Goal: Task Accomplishment & Management: Use online tool/utility

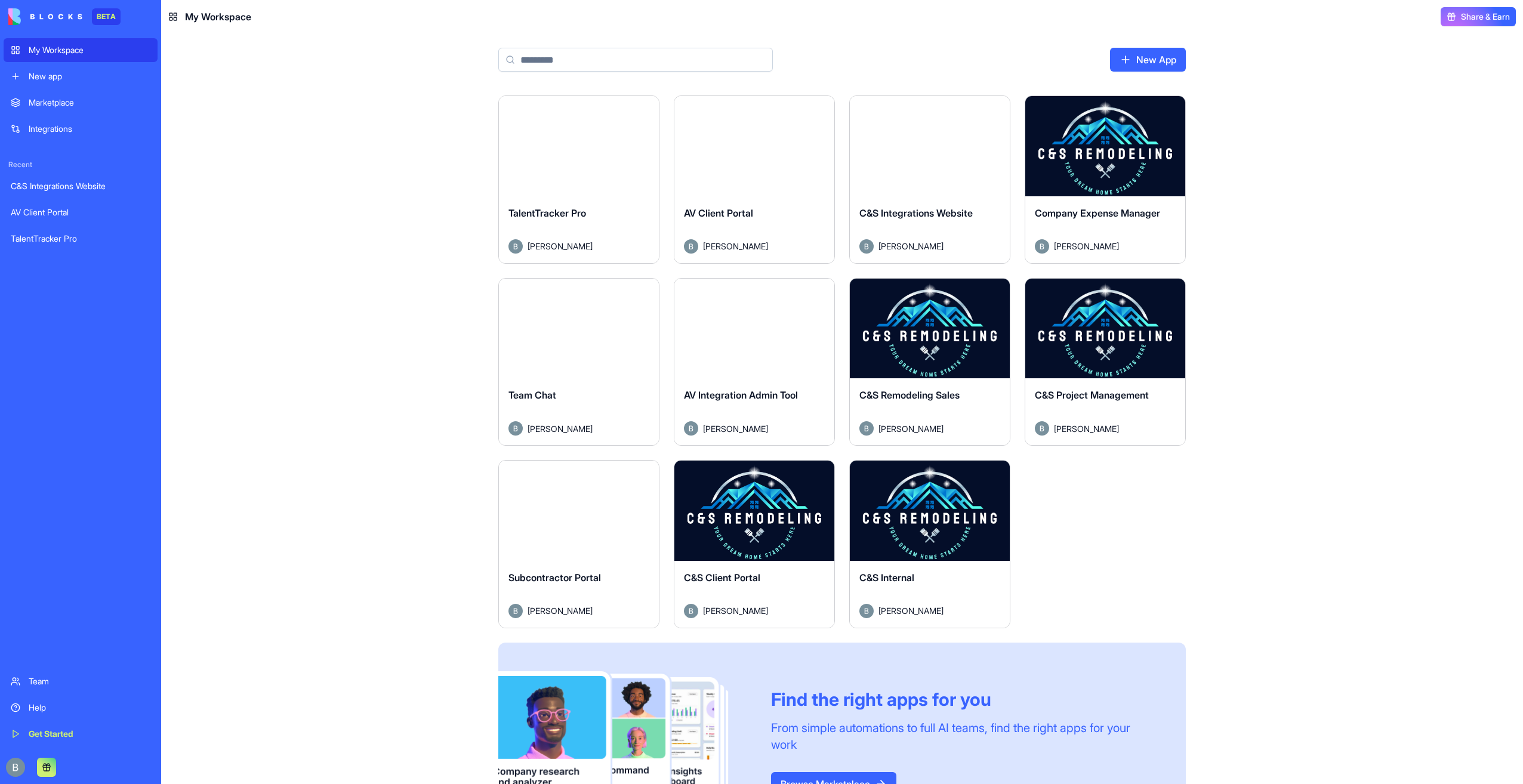
click at [933, 522] on button "Launch" at bounding box center [930, 511] width 90 height 24
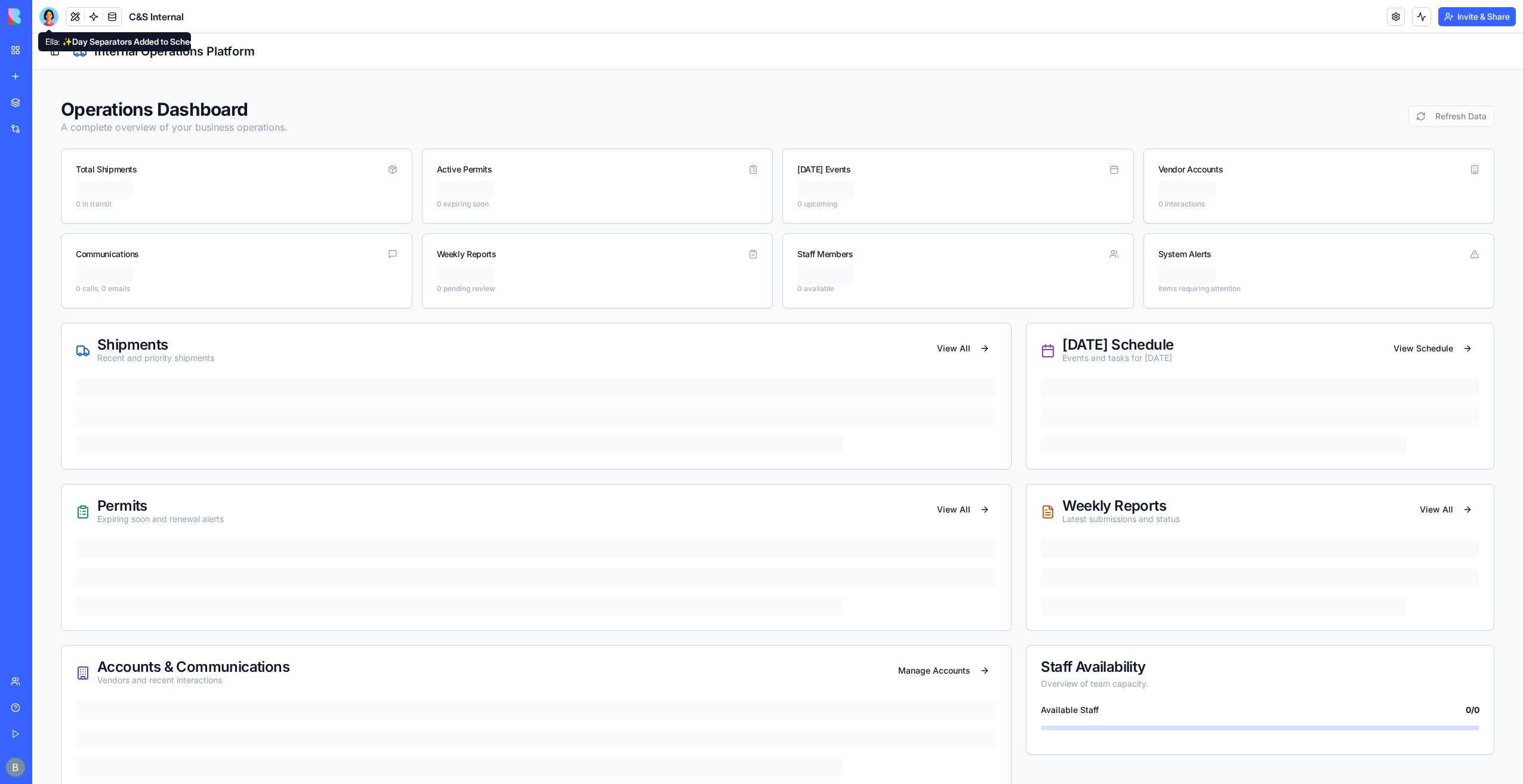
click at [52, 24] on div at bounding box center [49, 17] width 19 height 19
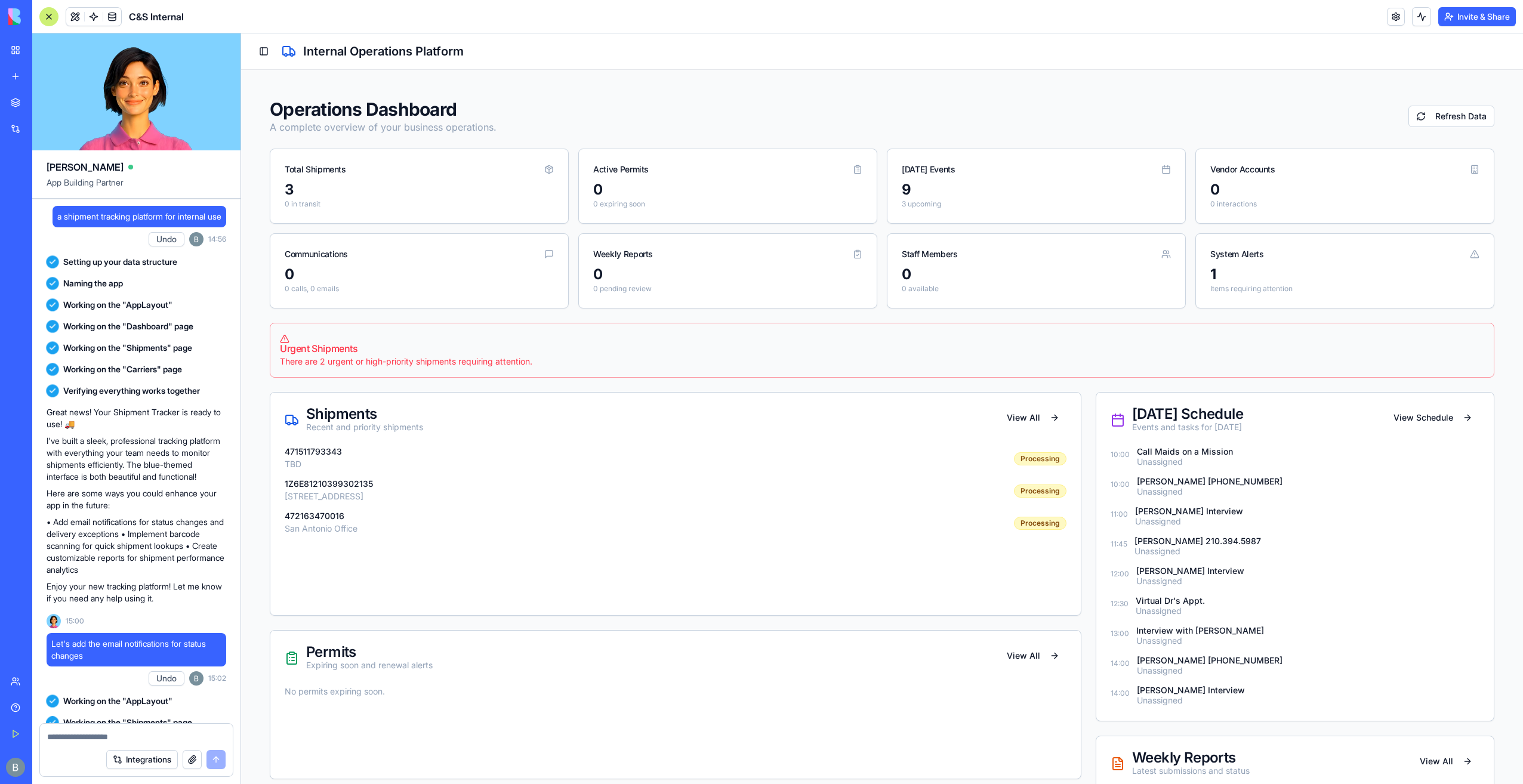
scroll to position [66456, 0]
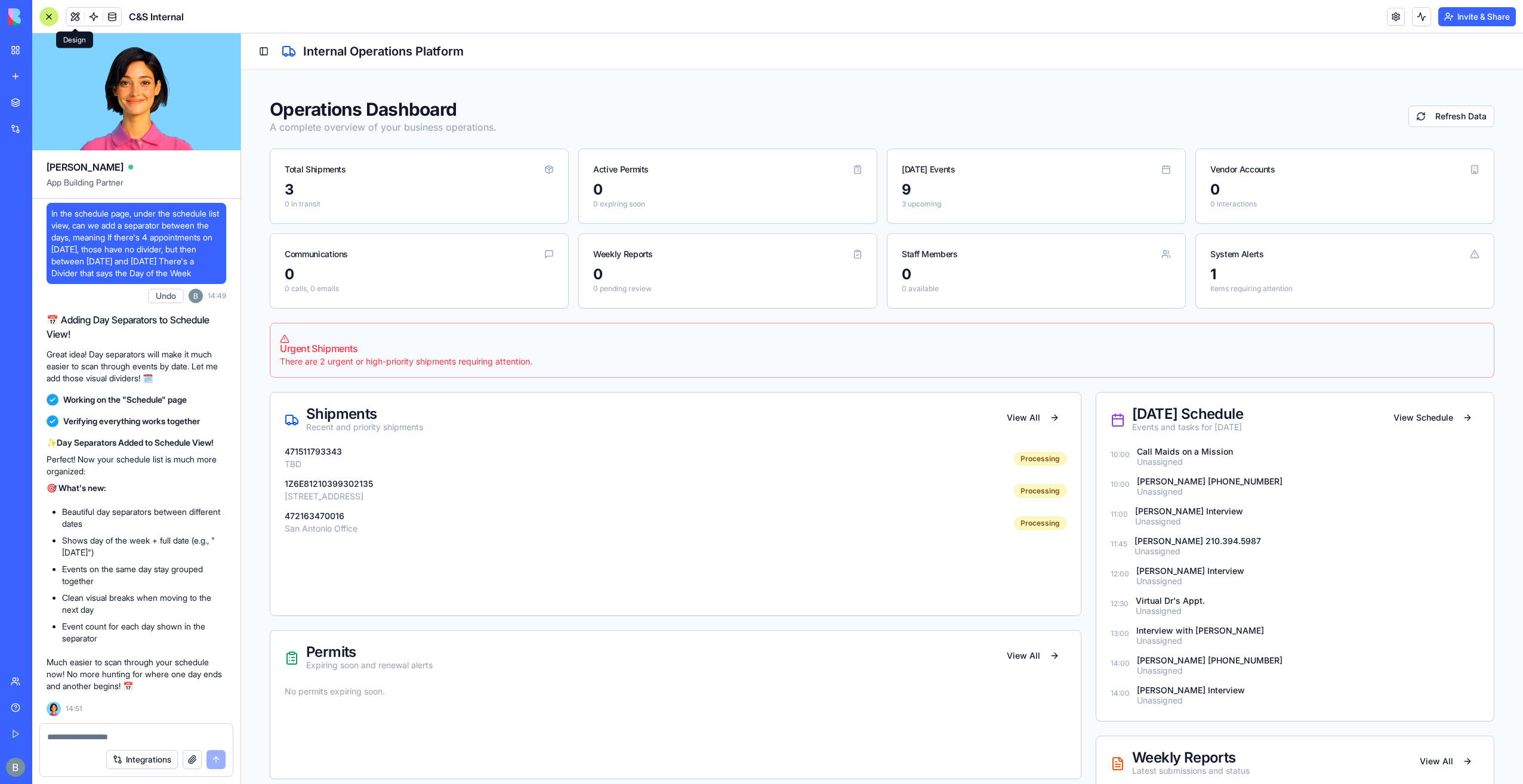
click at [78, 21] on button at bounding box center [75, 17] width 18 height 18
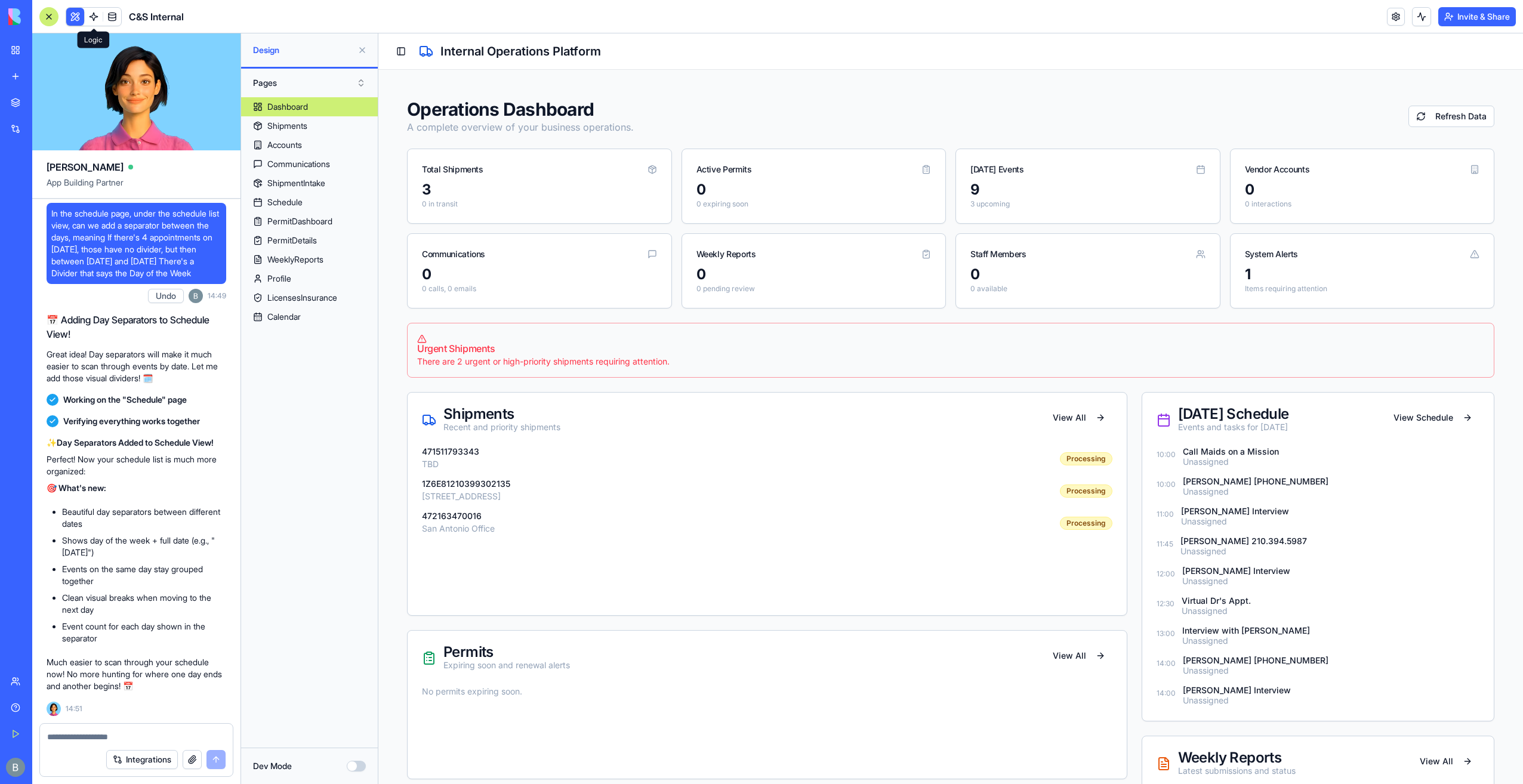
click at [79, 13] on button at bounding box center [75, 17] width 18 height 18
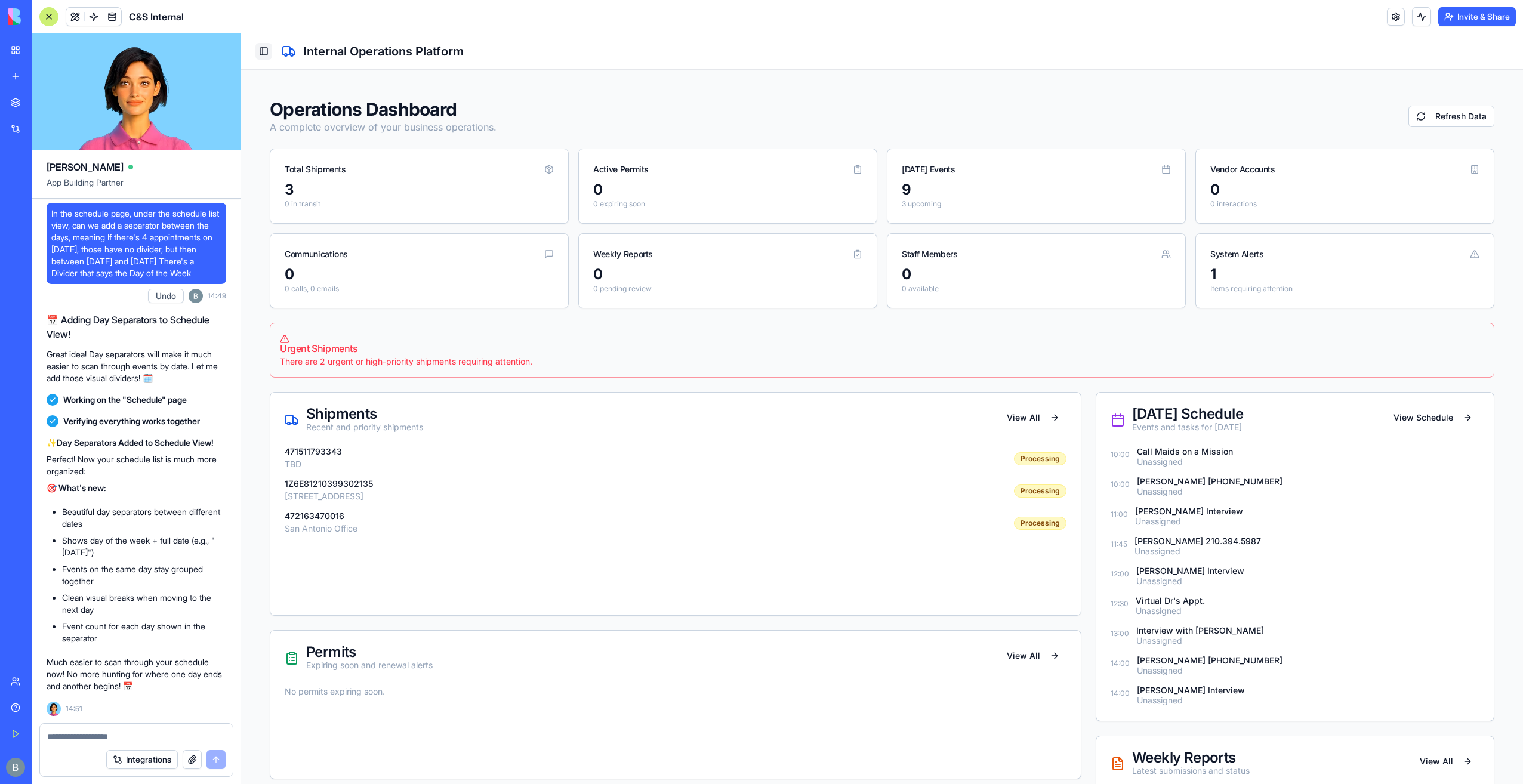
click at [270, 51] on button "Toggle Sidebar" at bounding box center [263, 51] width 17 height 17
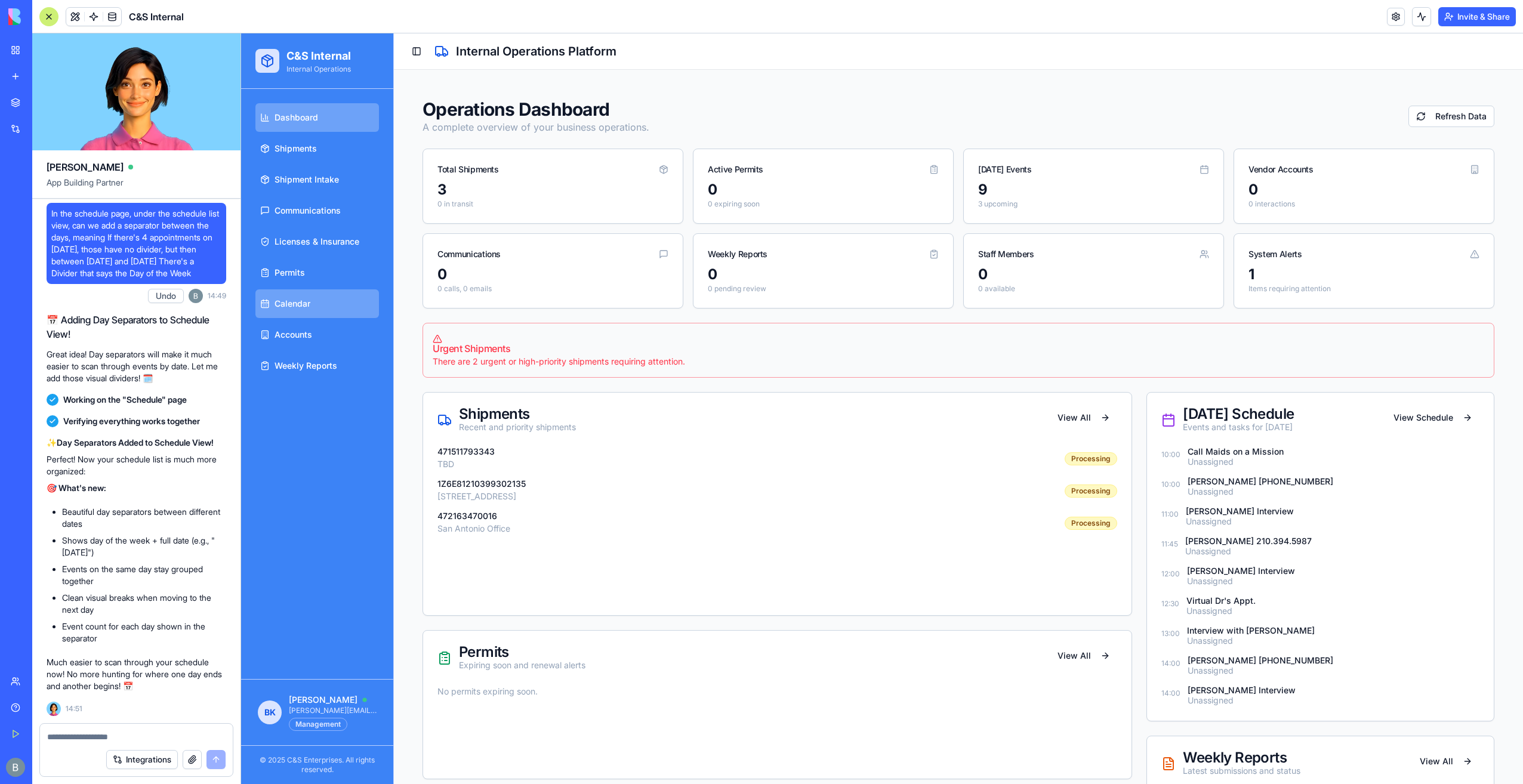
click at [325, 298] on link "Calendar" at bounding box center [317, 303] width 123 height 29
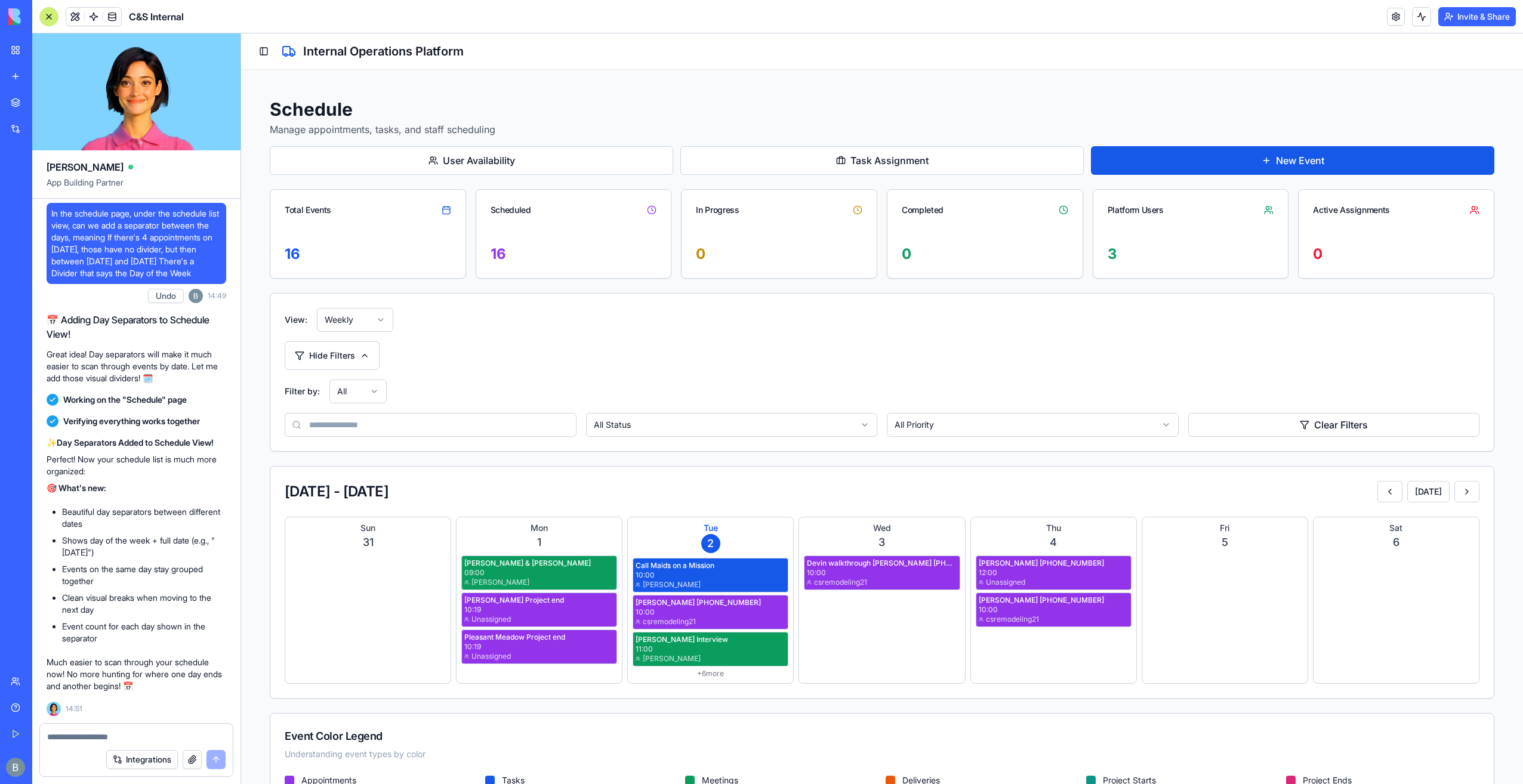
click at [131, 735] on textarea at bounding box center [136, 736] width 179 height 12
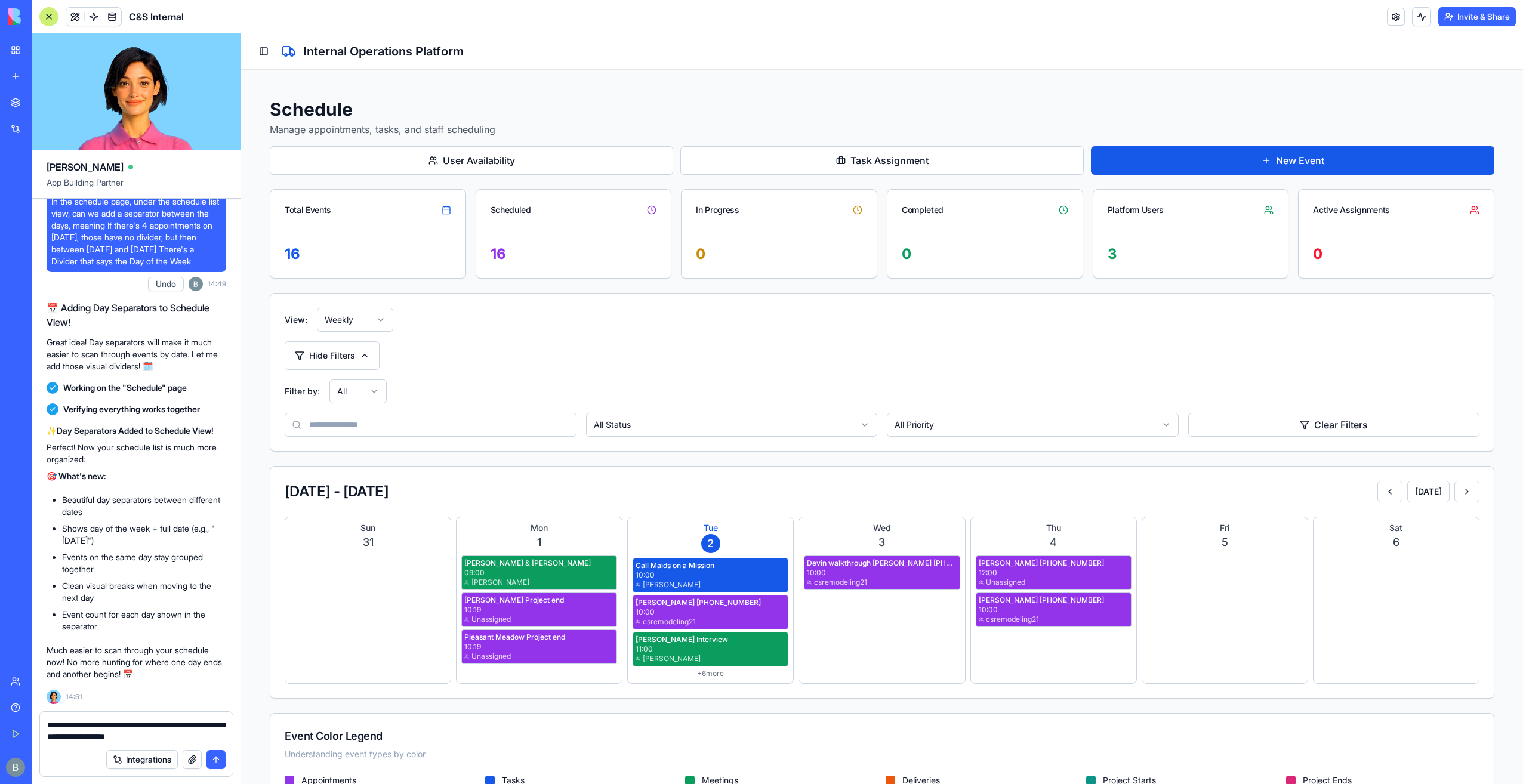
type textarea "**********"
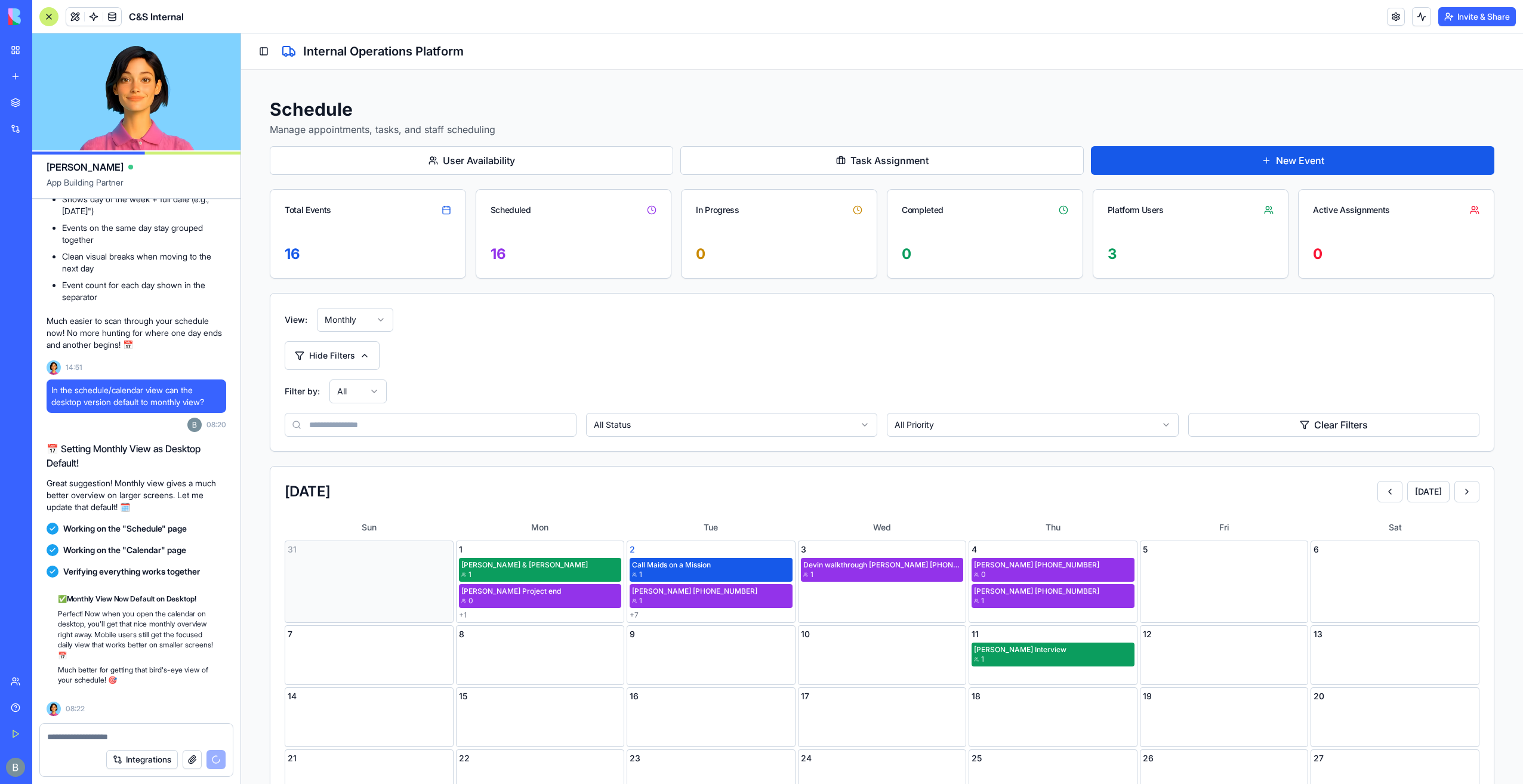
scroll to position [66797, 0]
click at [151, 735] on textarea at bounding box center [137, 736] width 179 height 12
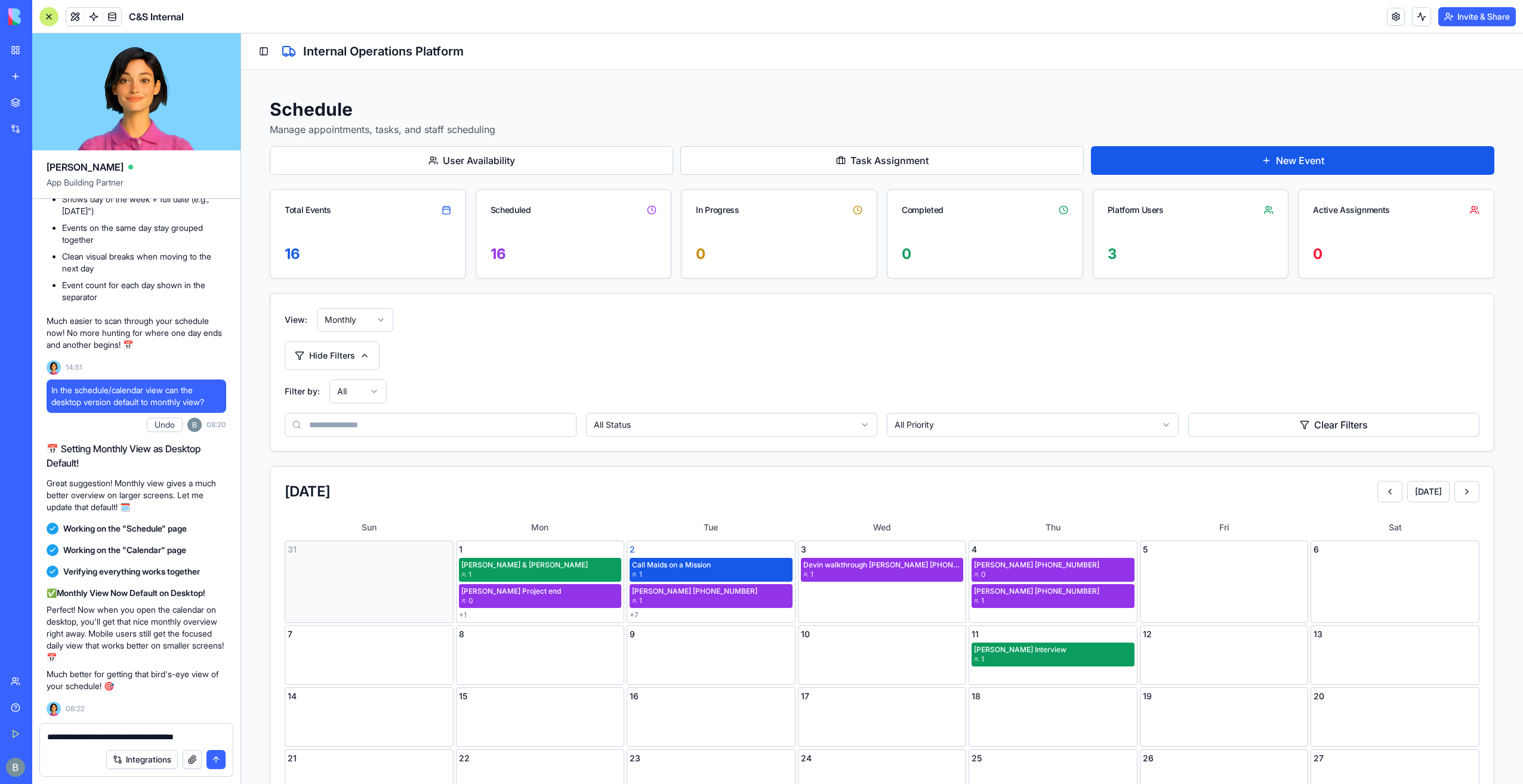
type textarea "**********"
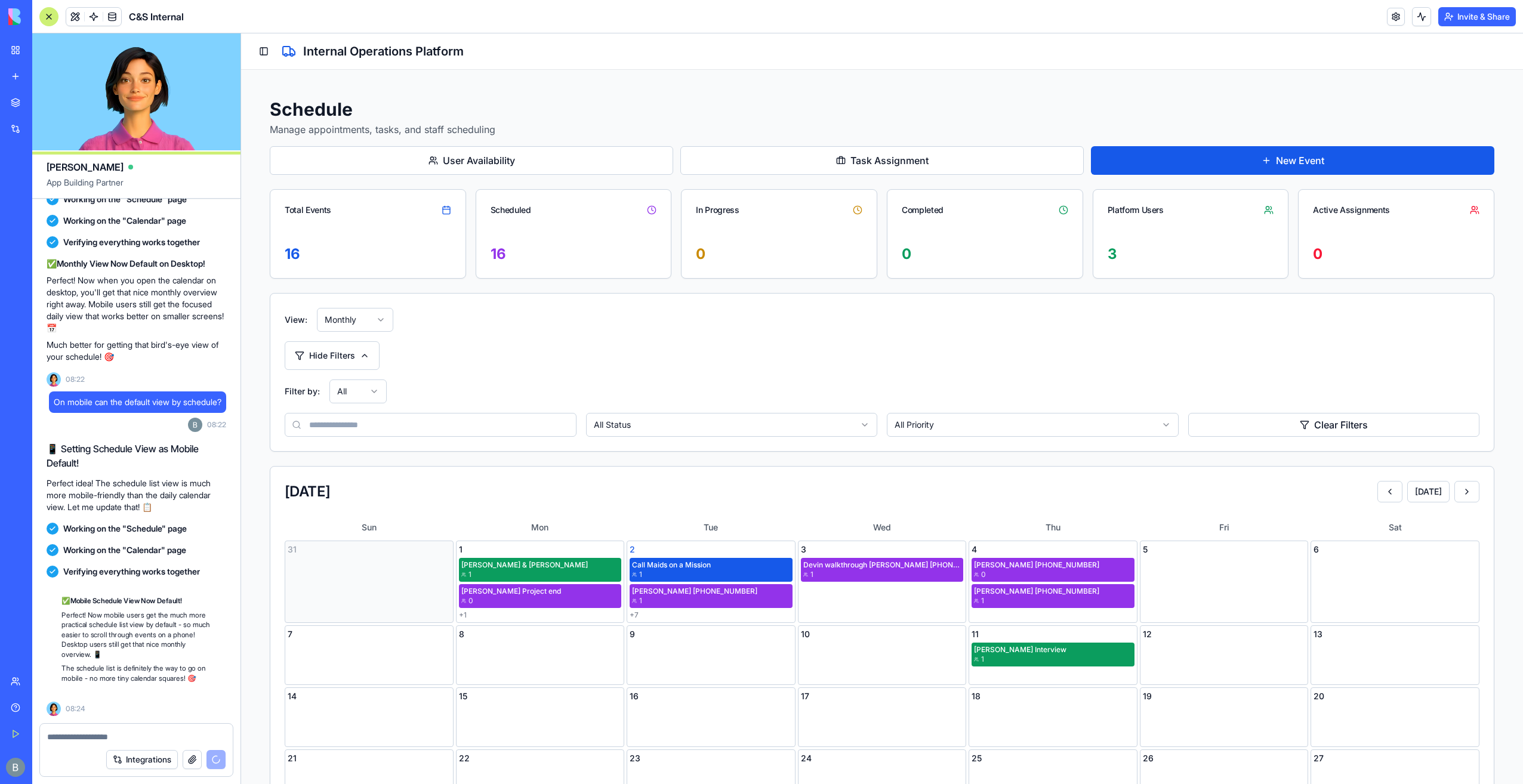
scroll to position [67150, 0]
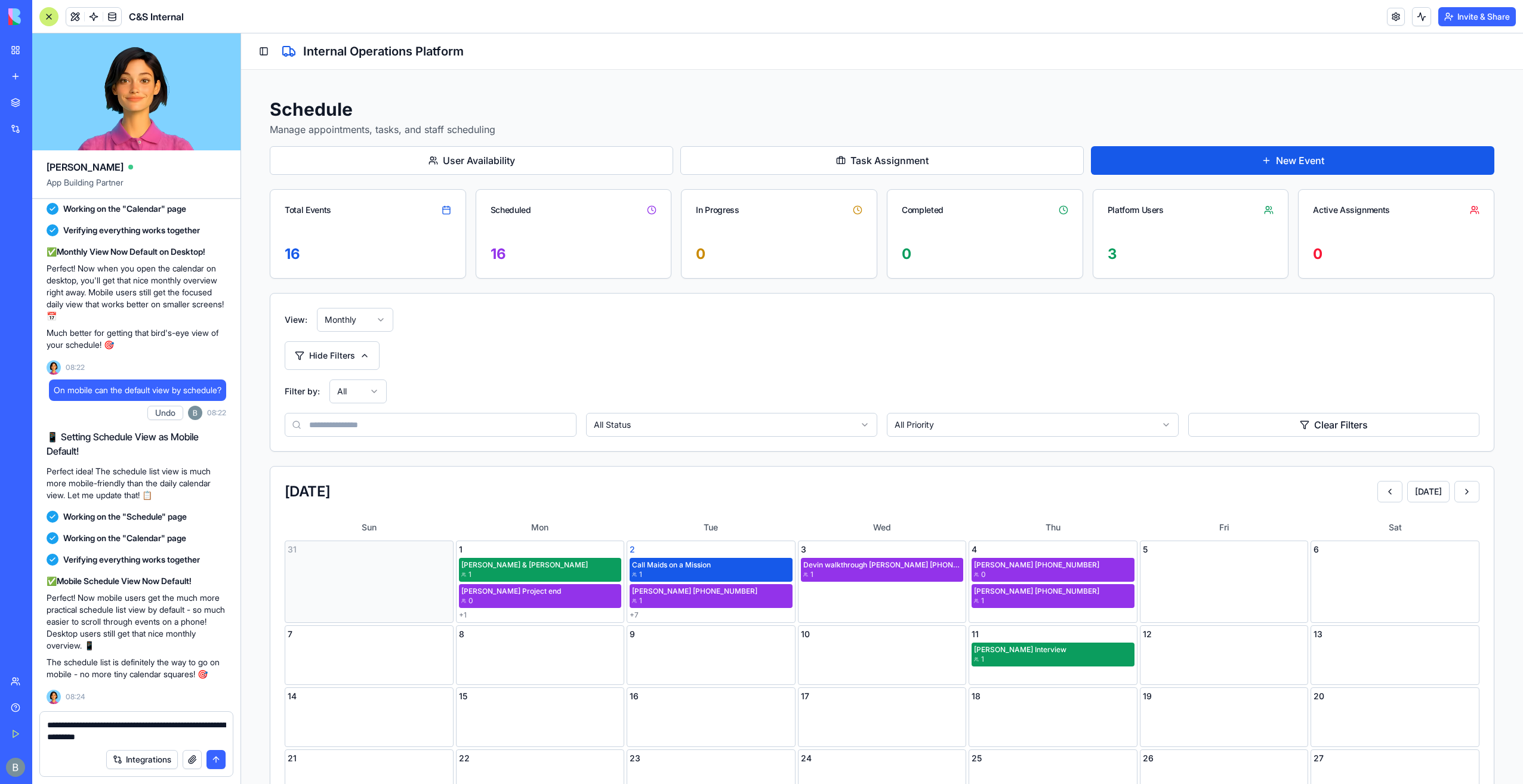
type textarea "**********"
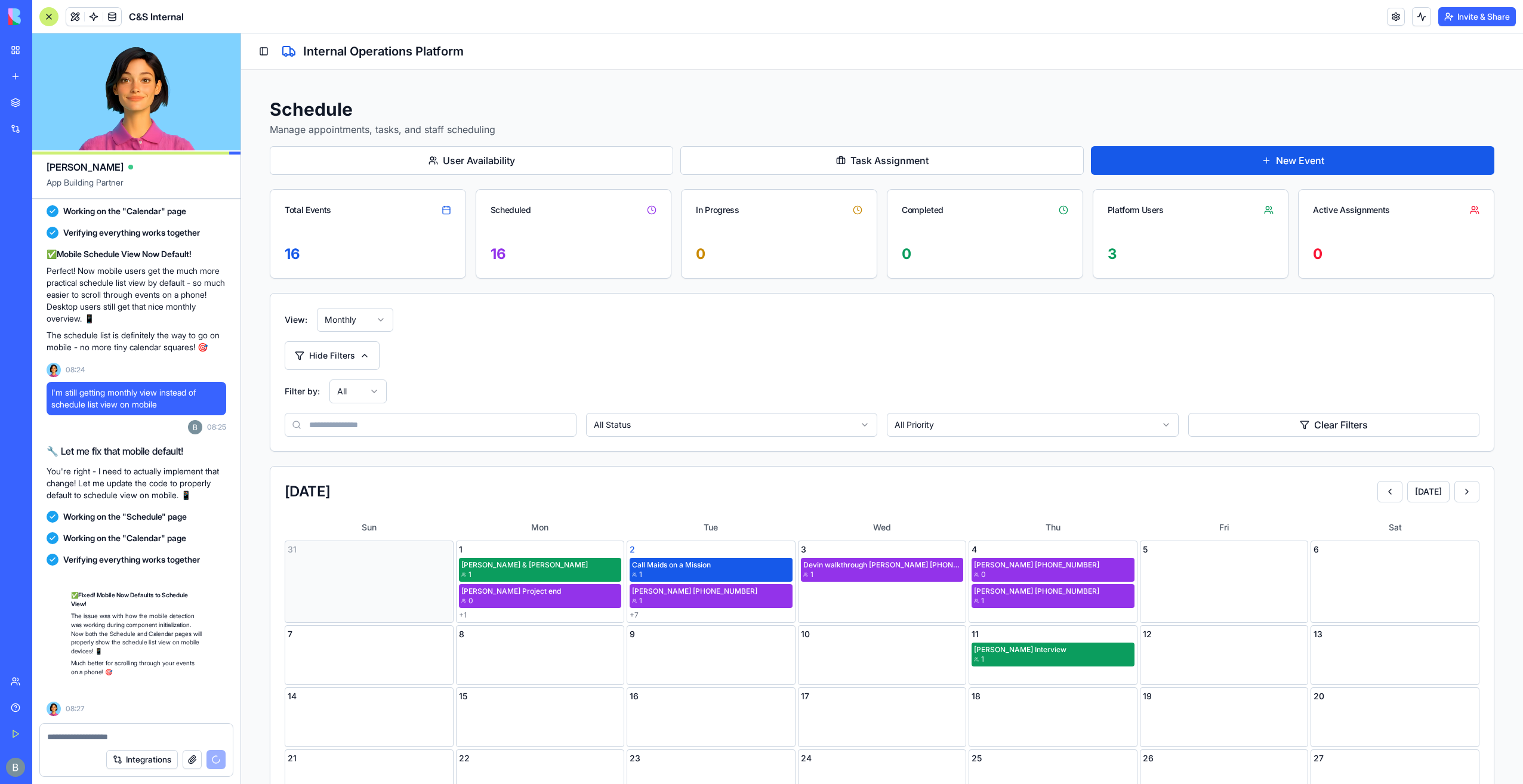
scroll to position [67500, 0]
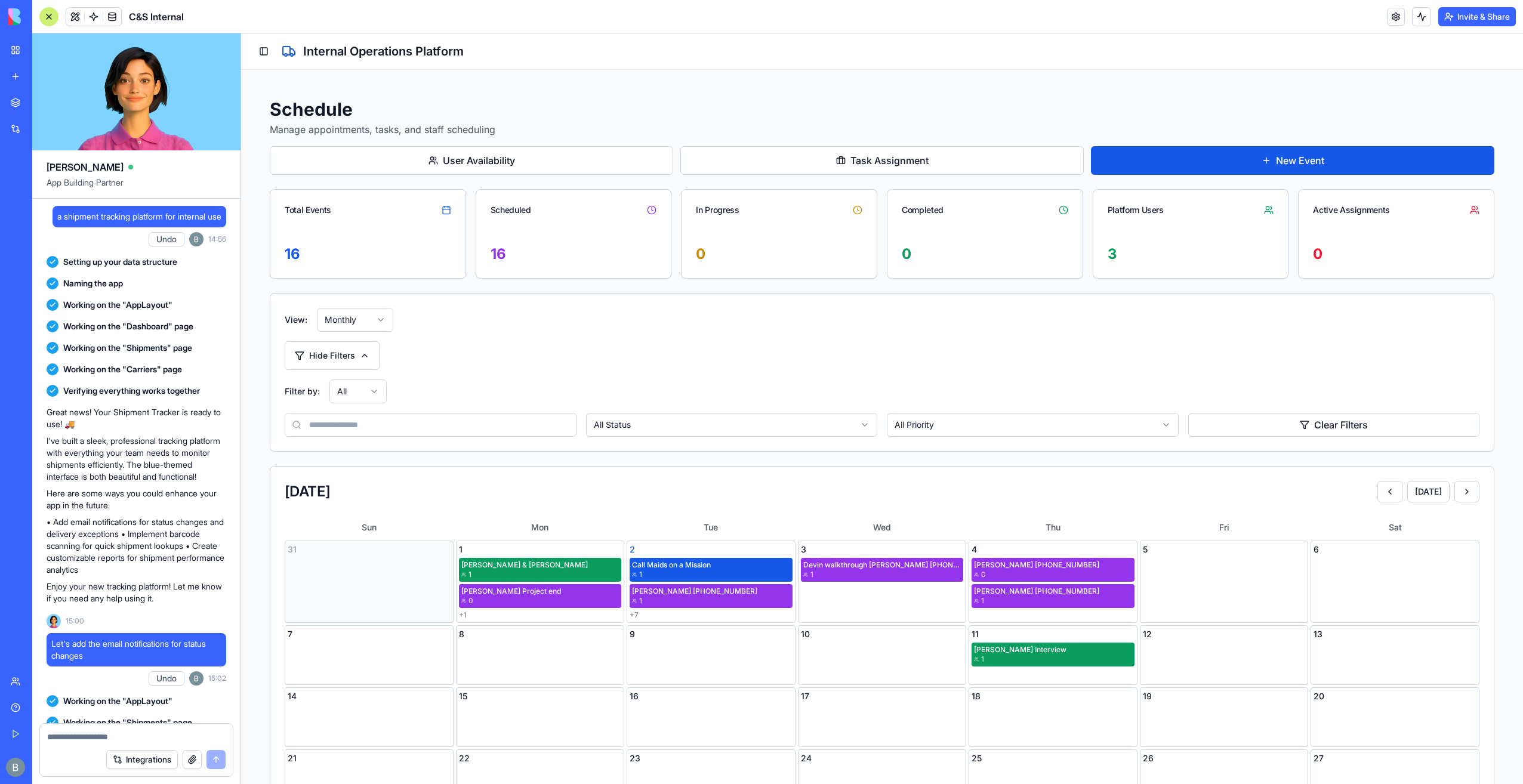
scroll to position [67500, 0]
